Goal: Find specific page/section: Find specific page/section

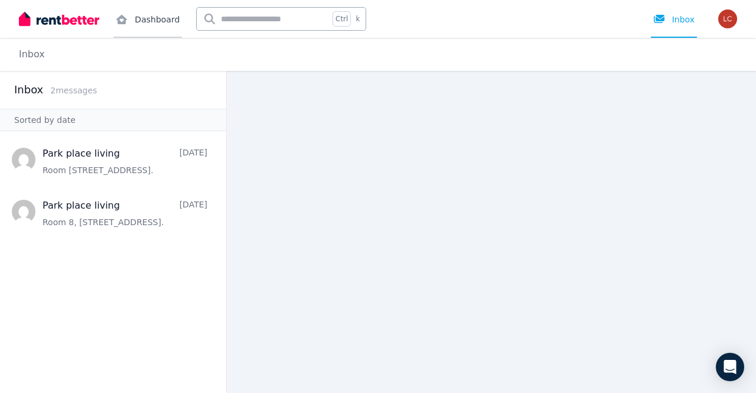
click at [139, 22] on link "Dashboard" at bounding box center [147, 19] width 68 height 38
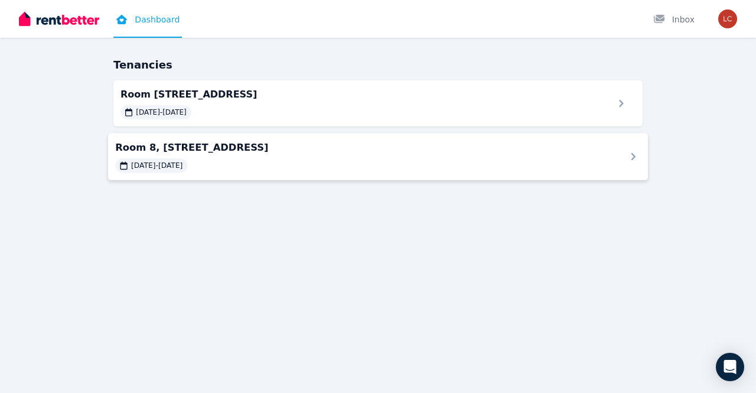
click at [244, 168] on div "[DATE] - [DATE]" at bounding box center [363, 165] width 496 height 14
click at [400, 100] on span "Room [STREET_ADDRESS]" at bounding box center [363, 94] width 496 height 14
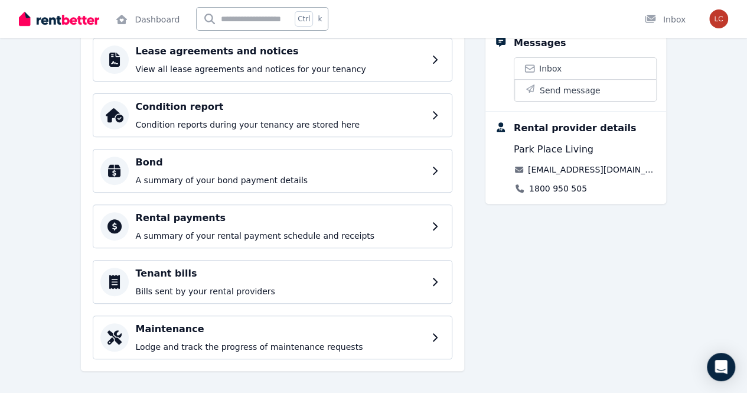
scroll to position [185, 0]
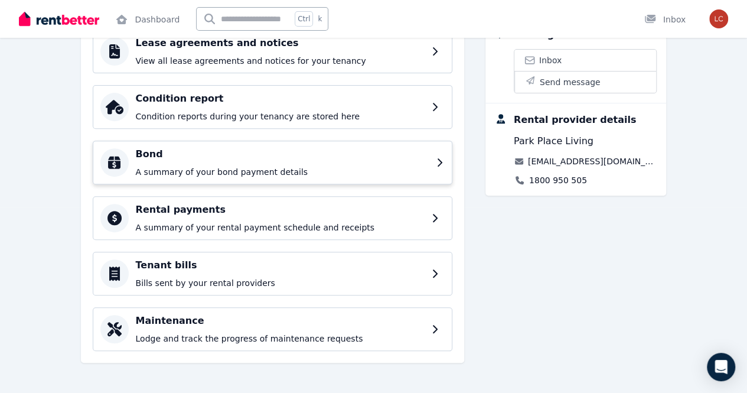
click at [378, 168] on p "A summary of your bond payment details" at bounding box center [282, 172] width 293 height 12
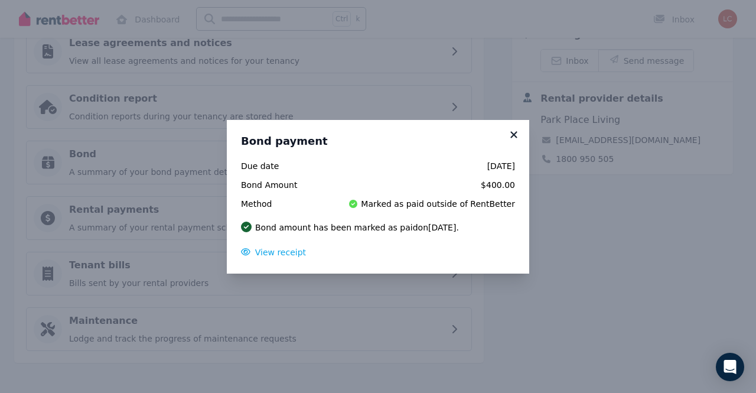
click at [513, 135] on icon at bounding box center [513, 134] width 6 height 6
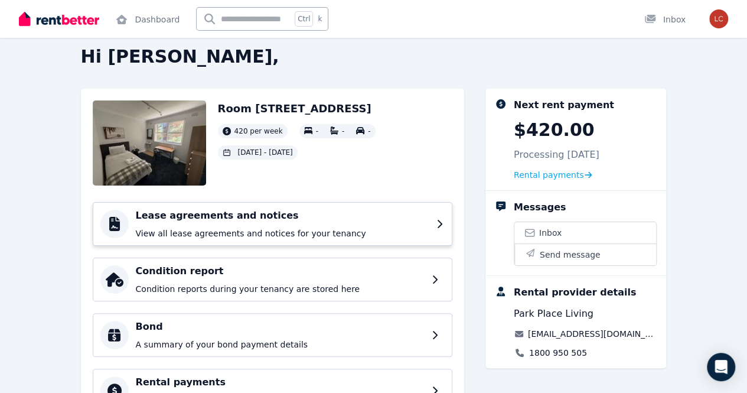
scroll to position [0, 0]
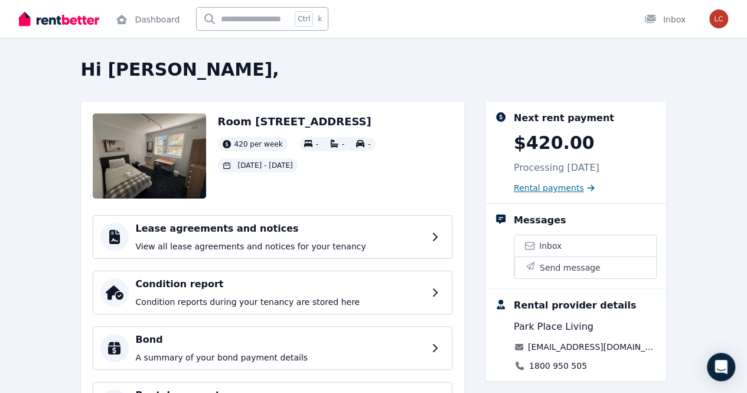
click at [575, 186] on span "Rental payments" at bounding box center [549, 188] width 70 height 12
